Goal: Navigation & Orientation: Find specific page/section

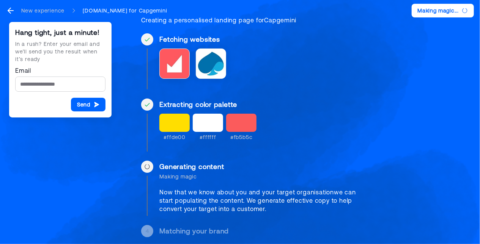
scroll to position [38, 0]
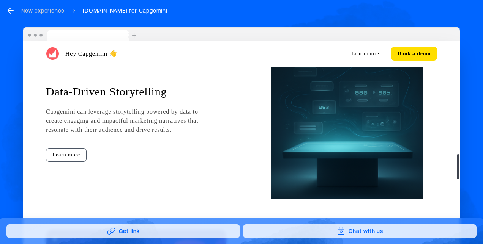
scroll to position [949, 0]
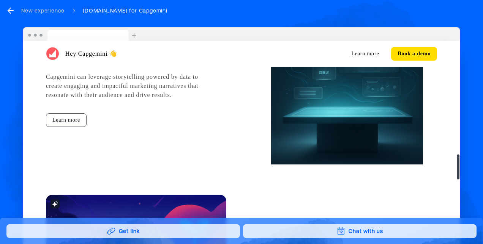
click at [462, 85] on div "Hey Capgemini 👋 Learn more Book a demo Achieve Marketing Coherence Seamlessly w…" at bounding box center [241, 140] width 477 height 226
click at [21, 12] on div "New experience" at bounding box center [42, 11] width 43 height 8
click at [9, 8] on icon "go back" at bounding box center [10, 10] width 9 height 9
